Goal: Check status: Check status

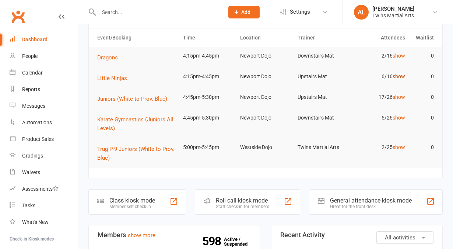
click at [403, 76] on link "show" at bounding box center [399, 76] width 13 height 6
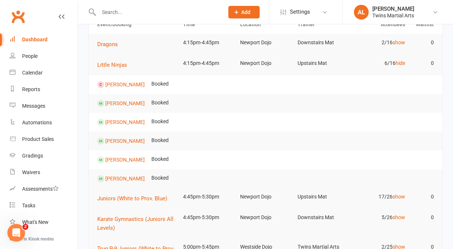
scroll to position [44, 0]
click at [400, 65] on link "hide" at bounding box center [401, 63] width 10 height 6
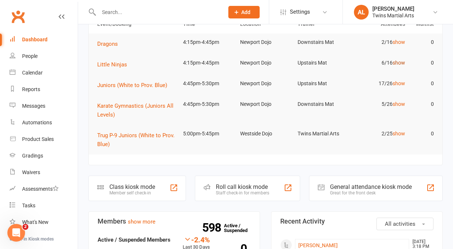
click at [400, 65] on link "show" at bounding box center [399, 63] width 13 height 6
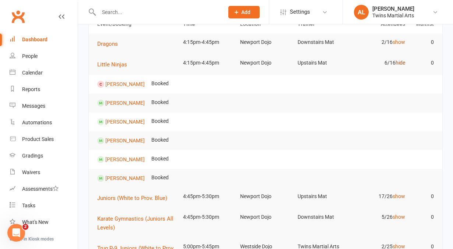
click at [400, 65] on link "hide" at bounding box center [401, 63] width 10 height 6
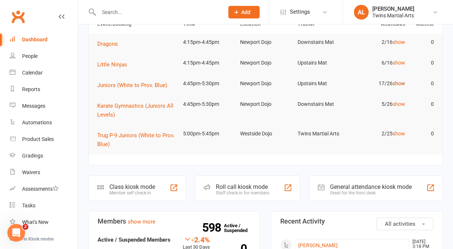
click at [401, 84] on link "show" at bounding box center [399, 83] width 13 height 6
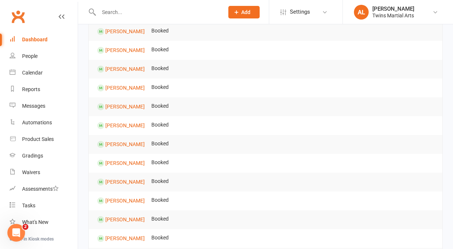
scroll to position [137, 0]
click at [287, 137] on tr "[PERSON_NAME] Booked" at bounding box center [266, 144] width 354 height 19
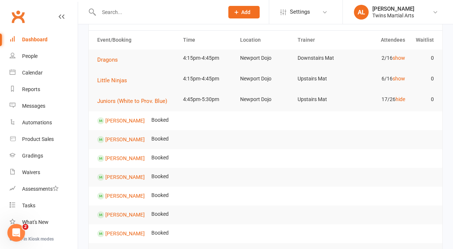
scroll to position [0, 0]
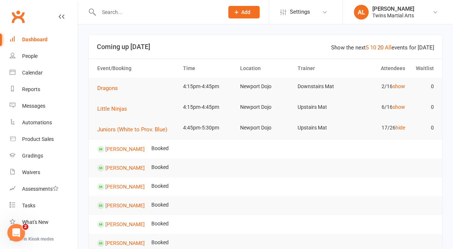
click at [384, 49] on link "20" at bounding box center [381, 47] width 6 height 7
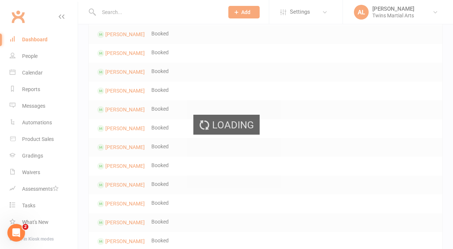
scroll to position [134, 0]
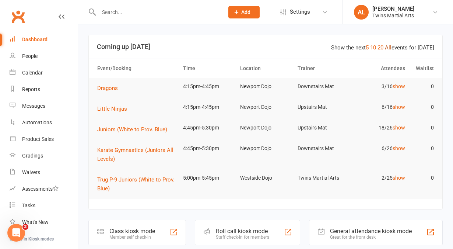
click at [391, 47] on link "All" at bounding box center [388, 47] width 7 height 7
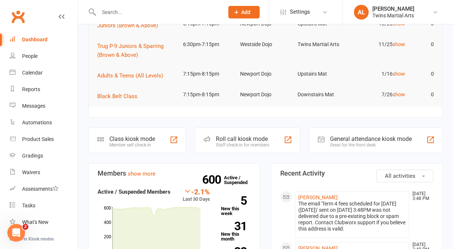
scroll to position [283, 0]
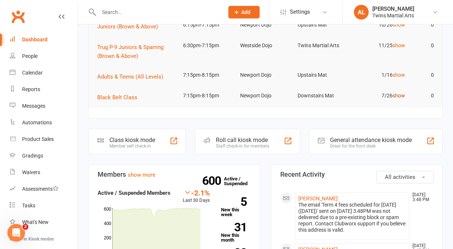
click at [398, 93] on link "show" at bounding box center [399, 96] width 13 height 6
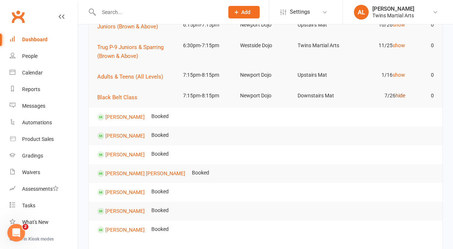
click at [398, 93] on link "hide" at bounding box center [401, 96] width 10 height 6
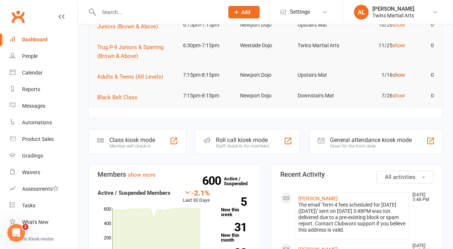
click at [400, 74] on link "show" at bounding box center [399, 75] width 13 height 6
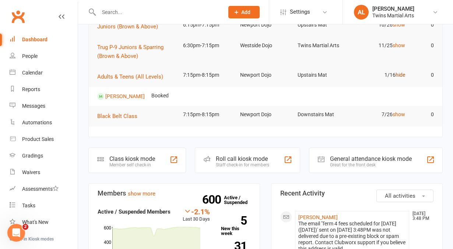
click at [400, 74] on link "hide" at bounding box center [401, 75] width 10 height 6
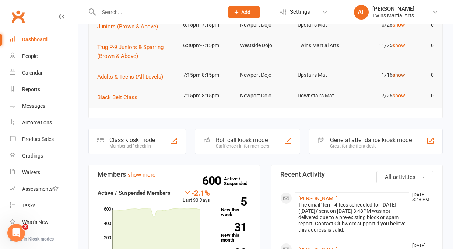
click at [400, 74] on link "show" at bounding box center [399, 75] width 13 height 6
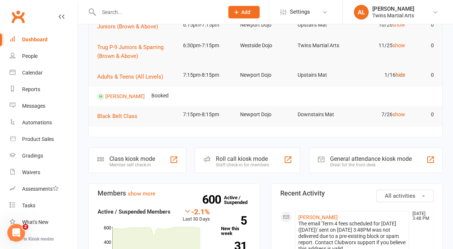
click at [400, 74] on link "hide" at bounding box center [401, 75] width 10 height 6
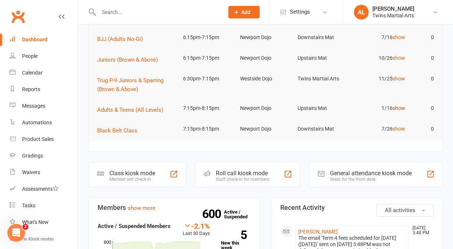
scroll to position [249, 0]
click at [398, 53] on td "10/26 show" at bounding box center [380, 58] width 57 height 17
click at [398, 56] on link "show" at bounding box center [399, 58] width 13 height 6
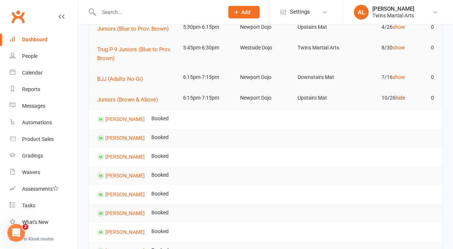
scroll to position [209, 0]
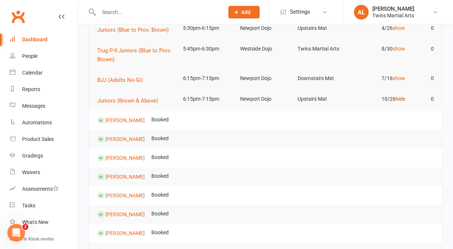
click at [401, 97] on link "hide" at bounding box center [401, 99] width 10 height 6
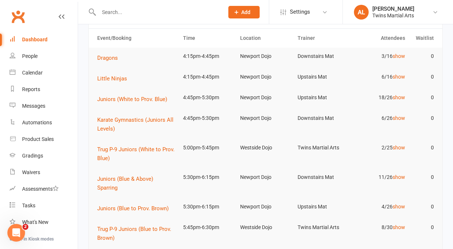
scroll to position [0, 0]
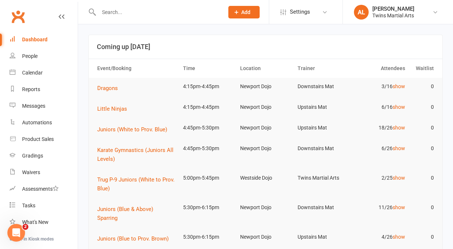
click at [112, 16] on input "text" at bounding box center [158, 12] width 122 height 10
type input "a"
click at [399, 106] on link "show" at bounding box center [399, 107] width 13 height 6
click at [399, 106] on link "hide" at bounding box center [401, 107] width 10 height 6
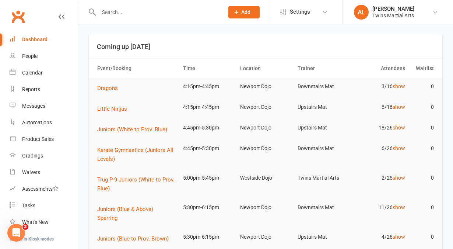
click at [308, 164] on tr "Karate Gymnastics (Juniors All Levels) 4:45pm-5:30pm Newport Dojo Downstairs Ma…" at bounding box center [266, 154] width 354 height 29
